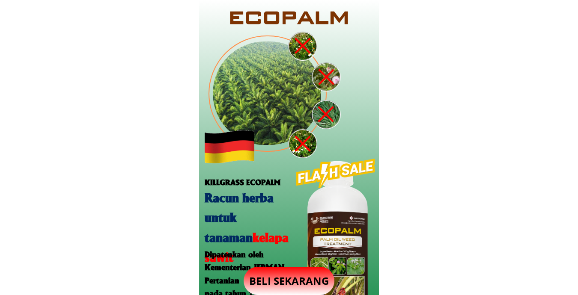
click at [286, 283] on p "BELI SEKARANG" at bounding box center [288, 281] width 91 height 28
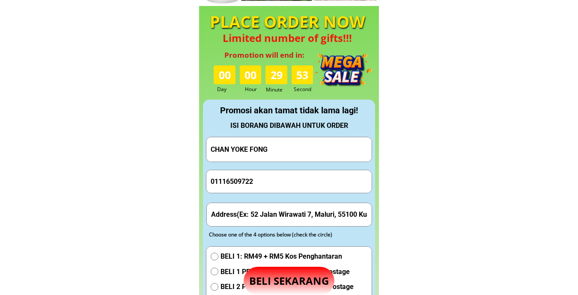
scroll to position [800, 0]
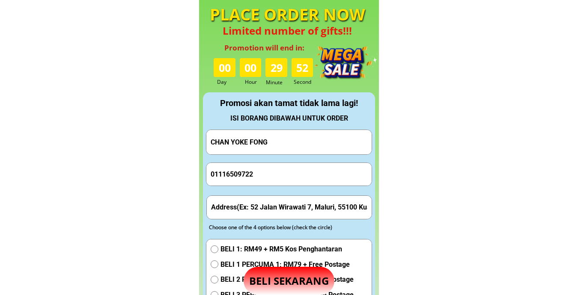
click at [283, 148] on input "CHAN YOKE FONG" at bounding box center [288, 142] width 161 height 24
paste input "[PERSON_NAME]"
type input "[PERSON_NAME]"
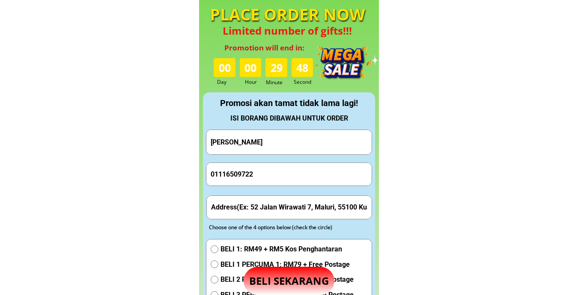
click at [266, 167] on input "01116509722" at bounding box center [288, 174] width 161 height 23
paste input "7 443306"
type input "017 4433062"
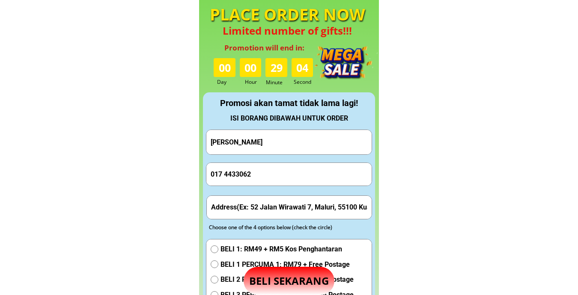
click at [260, 199] on input "text" at bounding box center [289, 207] width 161 height 23
click at [259, 199] on input "text" at bounding box center [289, 207] width 161 height 23
paste input "Pekan Tanjung Aru 88100 Kota Kinabalu Sabah"
type input "Pekan Tanjung Aru 88100 Kota Kinabalu Sabah"
click at [231, 245] on span "BELI 1: RM49 + RM5 Kos Penghantaran" at bounding box center [286, 249] width 133 height 11
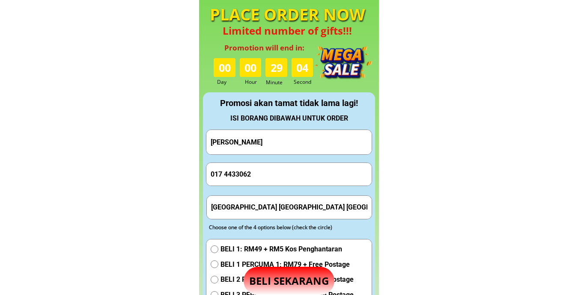
radio input "true"
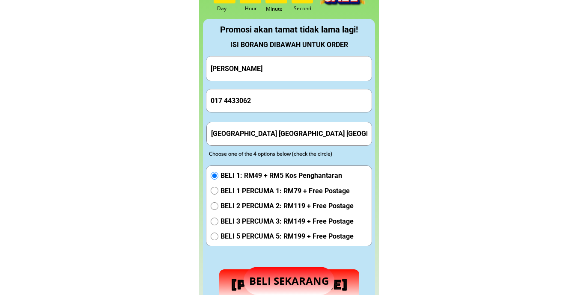
scroll to position [942, 0]
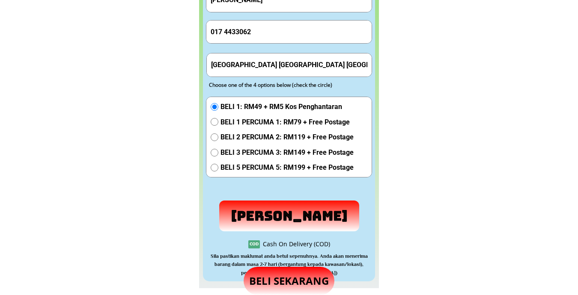
click at [307, 216] on p "[PERSON_NAME]" at bounding box center [289, 216] width 146 height 32
